Goal: Transaction & Acquisition: Book appointment/travel/reservation

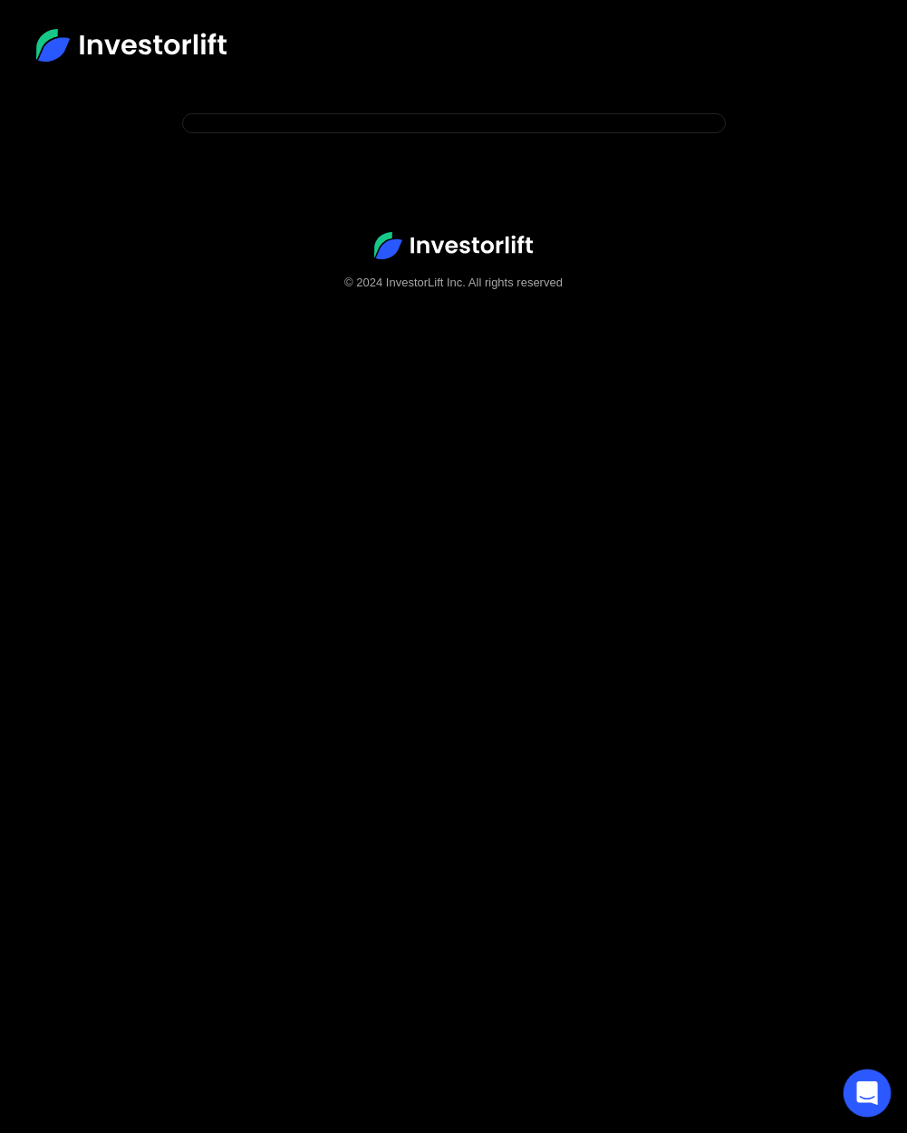
click at [865, 1095] on icon "Open Intercom Messenger" at bounding box center [866, 1093] width 21 height 24
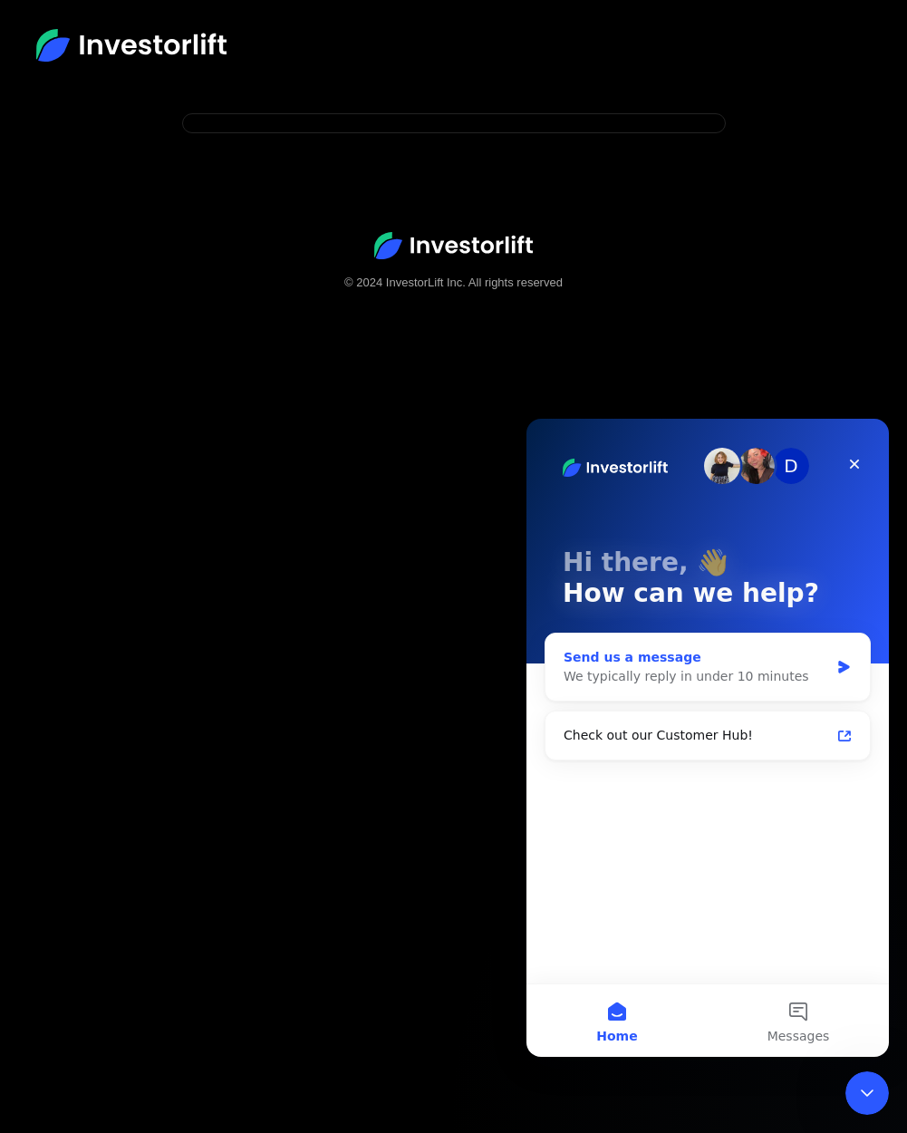
click at [716, 677] on div "We typically reply in under 10 minutes" at bounding box center [696, 676] width 265 height 19
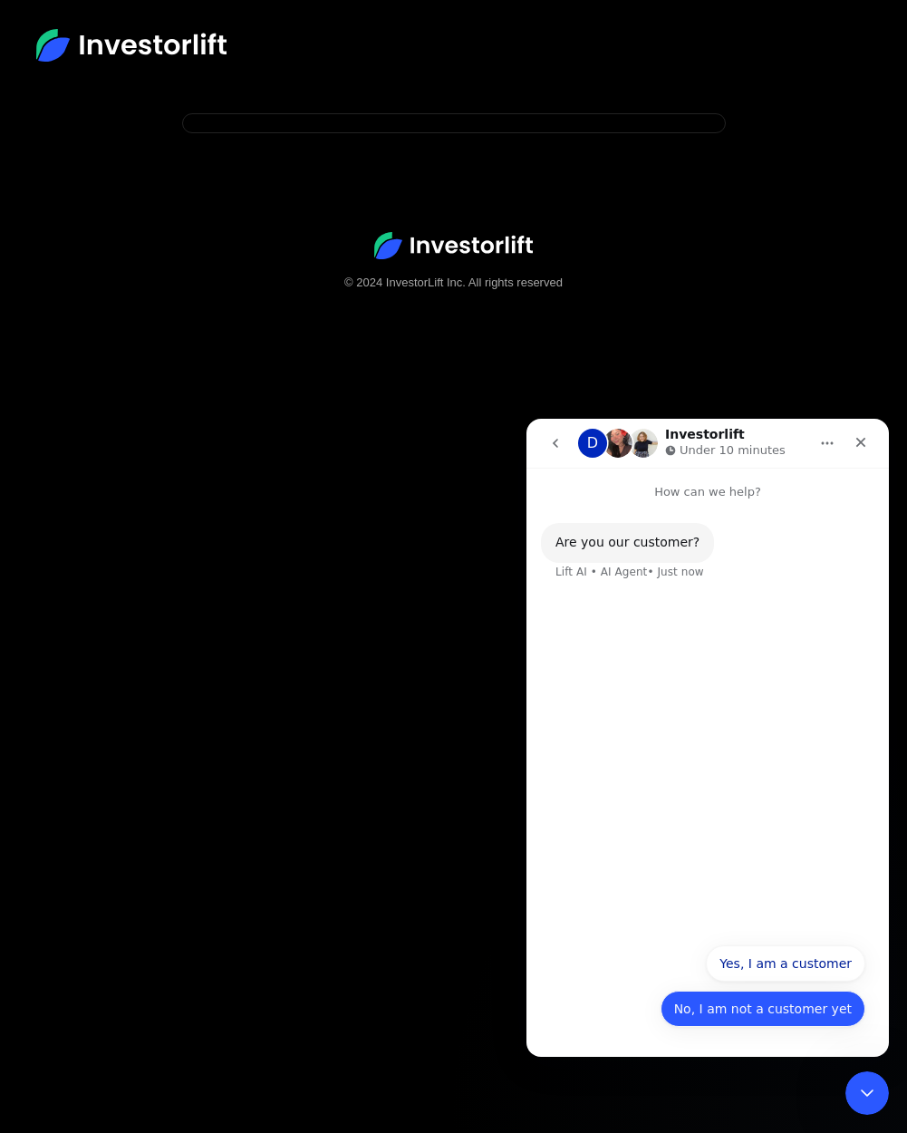
click at [773, 1010] on button "No, I am not a customer yet" at bounding box center [763, 1008] width 205 height 36
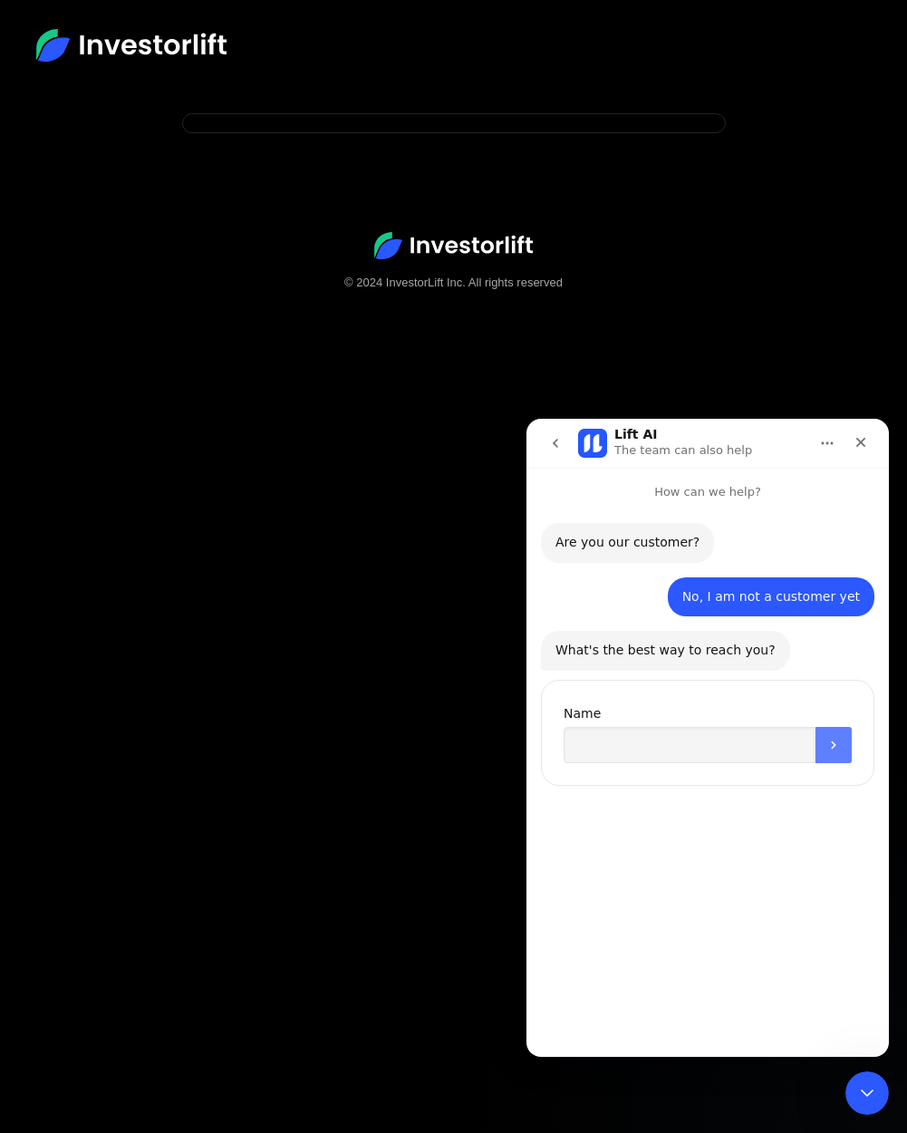
click at [830, 743] on icon "Submit" at bounding box center [833, 745] width 14 height 14
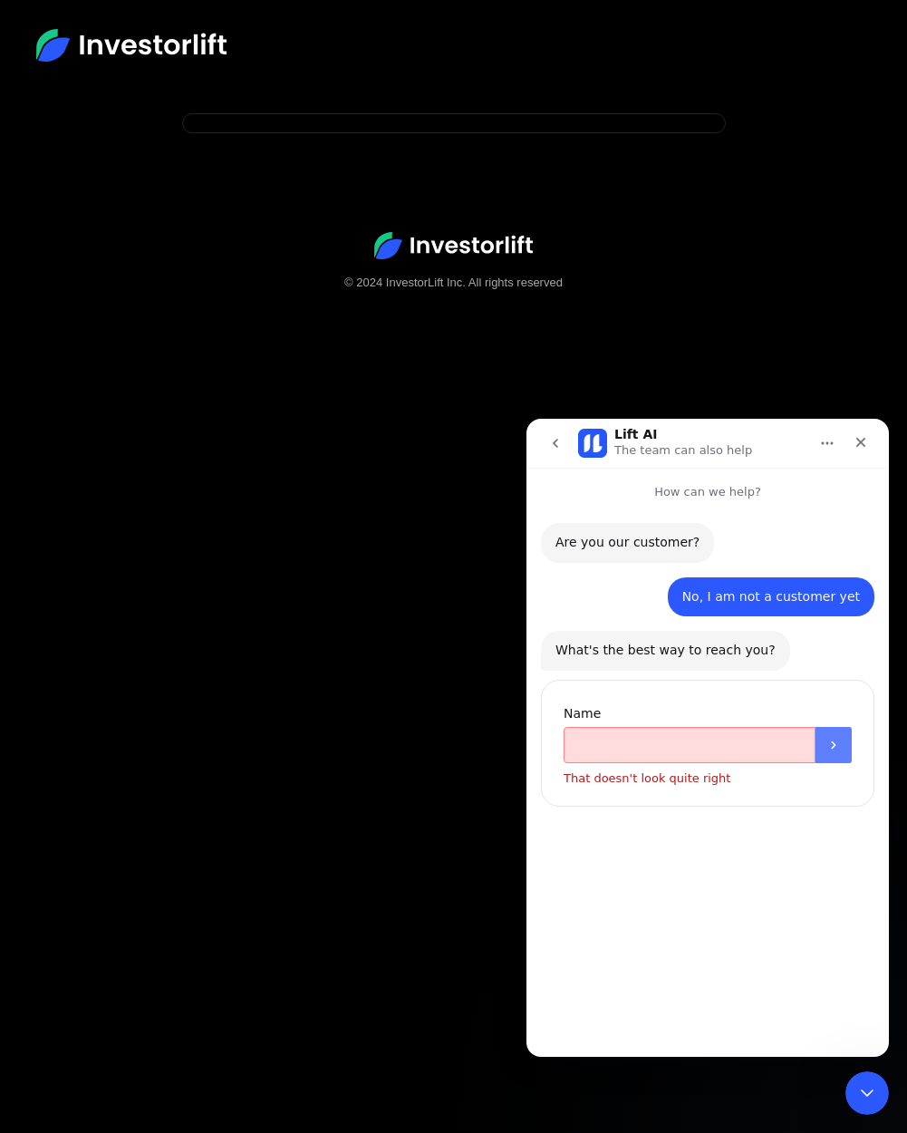
click at [830, 743] on icon "Submit" at bounding box center [833, 745] width 14 height 14
click at [735, 743] on input "Name" at bounding box center [690, 745] width 252 height 36
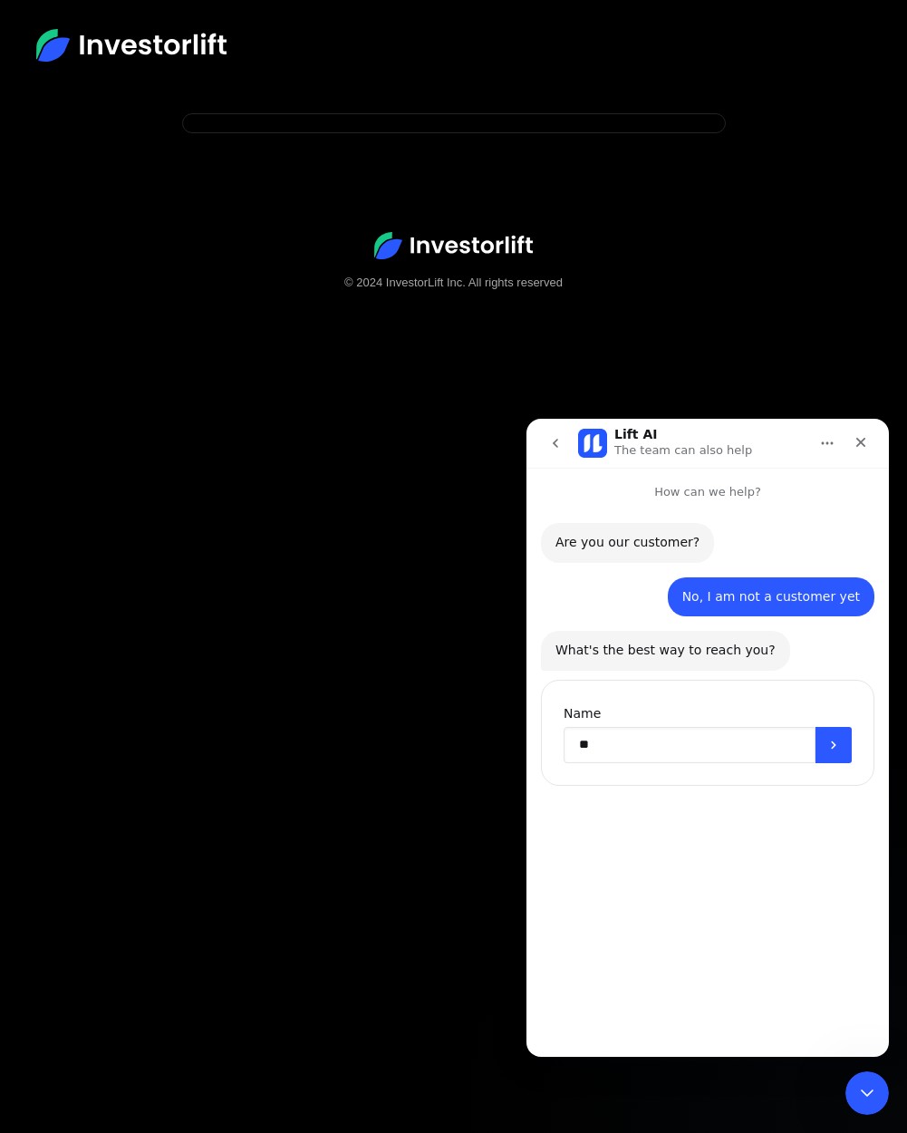
type input "*"
click at [835, 747] on icon "Submit" at bounding box center [833, 745] width 14 height 14
click at [754, 742] on input "Name" at bounding box center [690, 745] width 252 height 36
type input "****"
click at [820, 746] on button "Submit" at bounding box center [833, 745] width 36 height 36
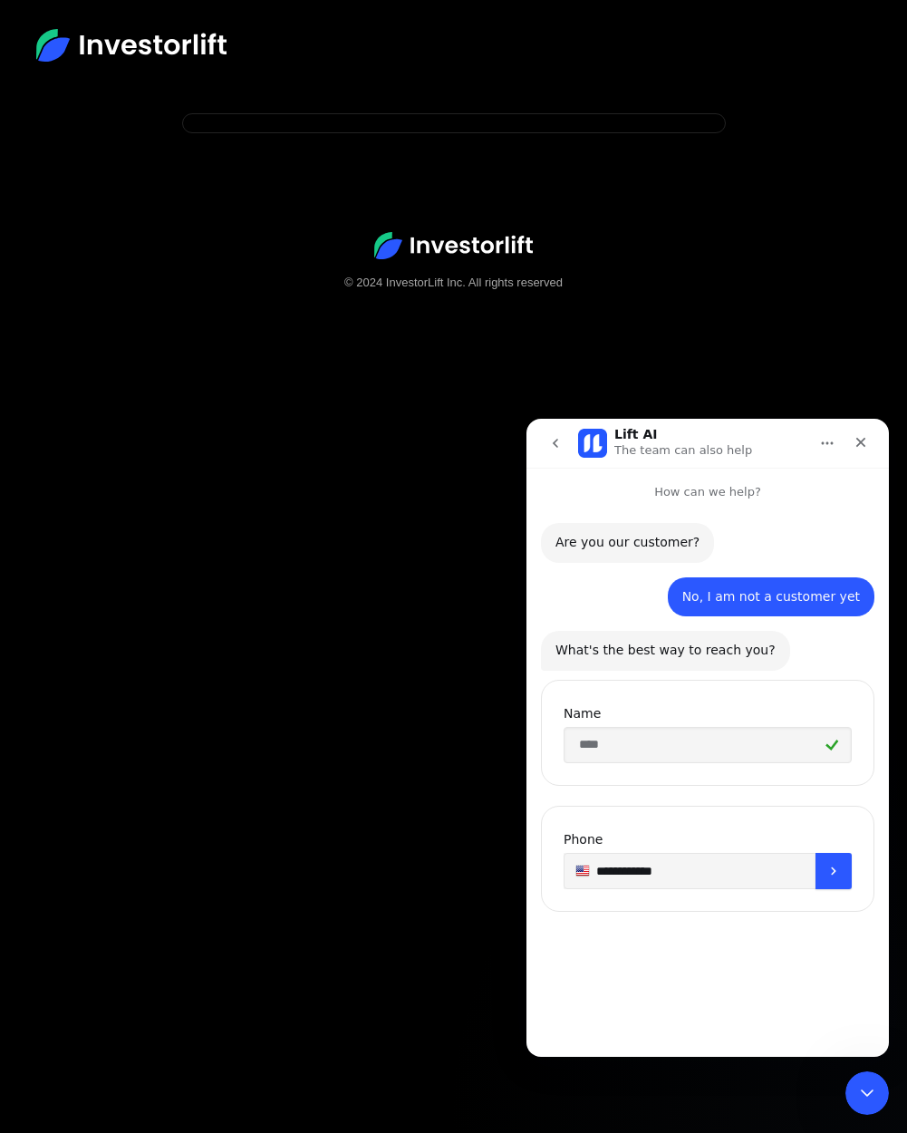
type input "**********"
click at [740, 1000] on input "Enter your email" at bounding box center [690, 997] width 252 height 36
type input "**********"
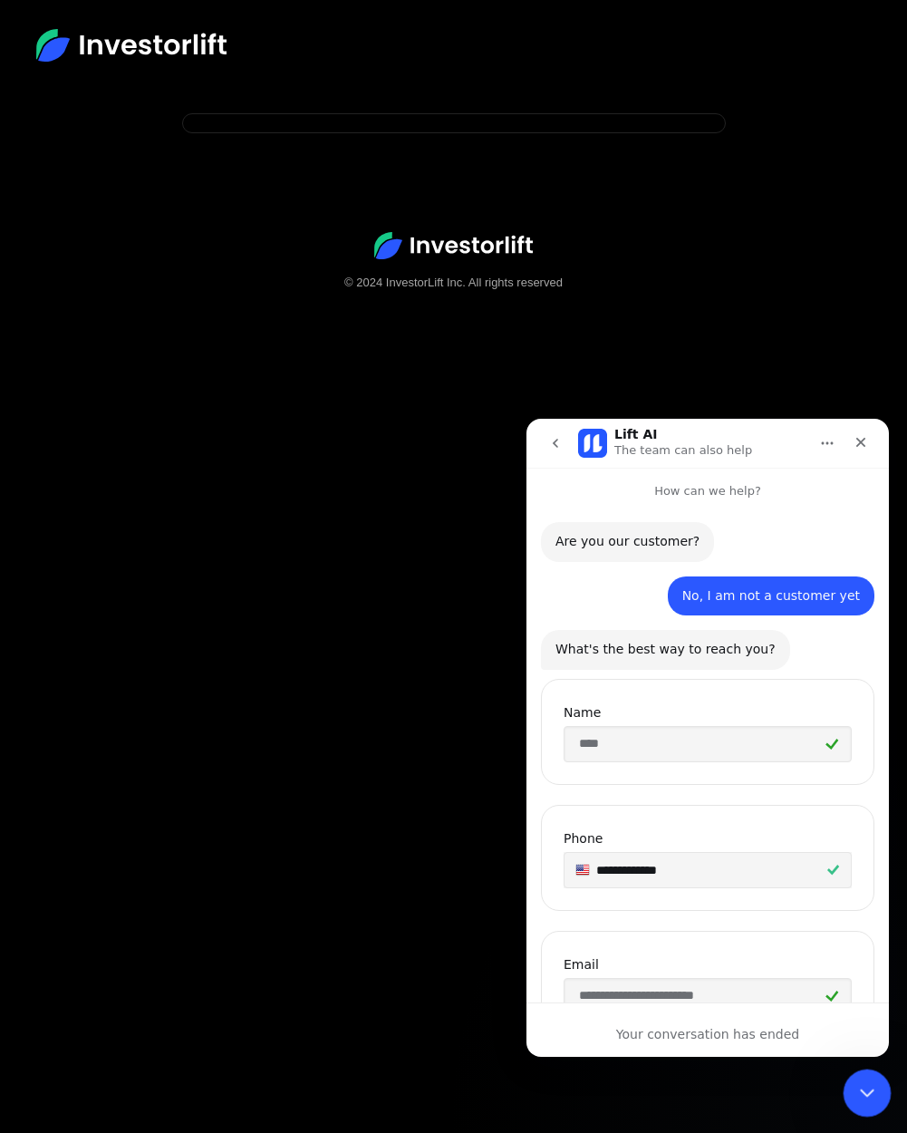
click at [869, 1085] on icon "Close Intercom Messenger" at bounding box center [865, 1090] width 22 height 22
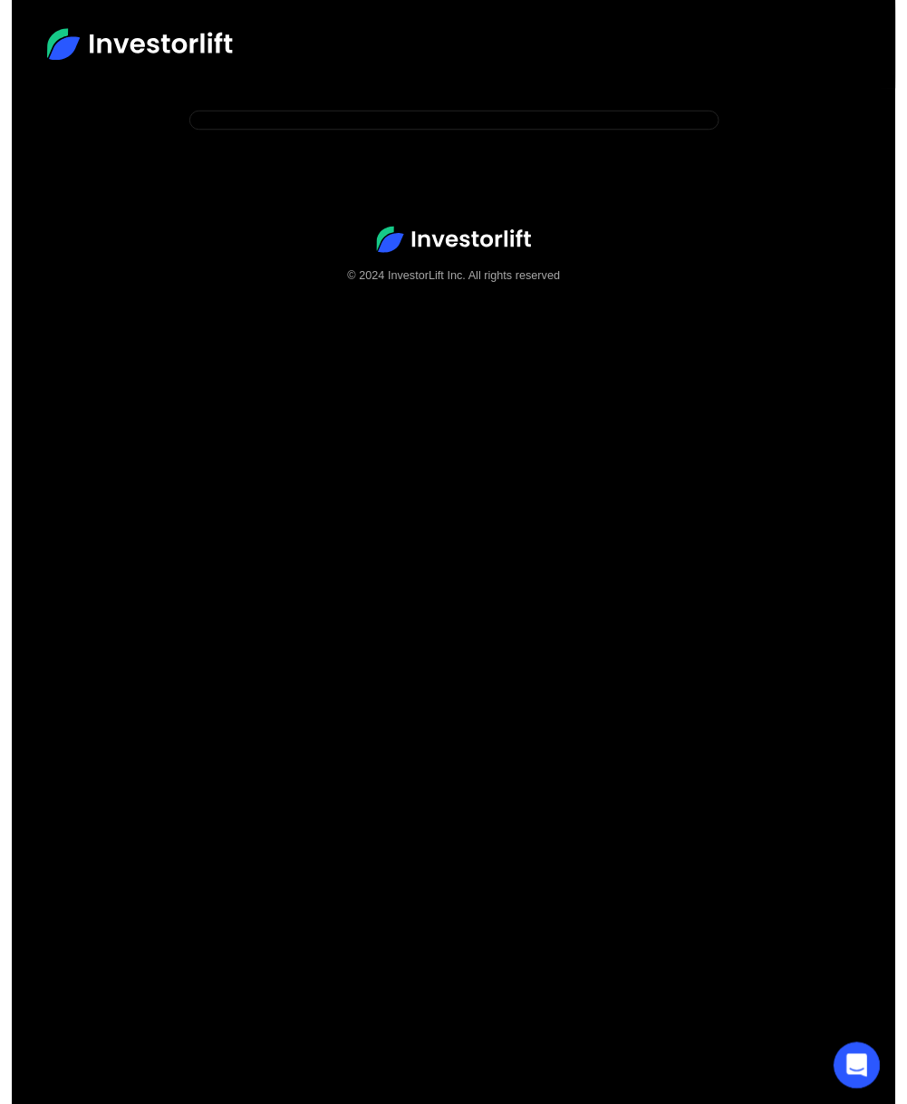
scroll to position [0, 0]
